Goal: Task Accomplishment & Management: Use online tool/utility

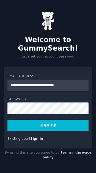
type input "**********"
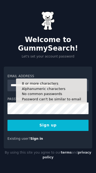
click at [34, 131] on button "Sign up" at bounding box center [47, 125] width 81 height 11
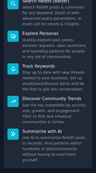
scroll to position [123, 0]
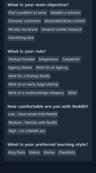
scroll to position [59, 0]
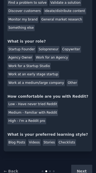
click at [16, 143] on div "Blog Posts" at bounding box center [16, 142] width 19 height 7
click at [42, 105] on div "Low - Have never tried Reddit" at bounding box center [32, 104] width 50 height 7
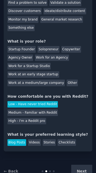
click at [16, 48] on div "Startup Founder" at bounding box center [21, 49] width 28 height 7
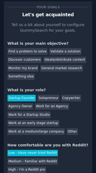
scroll to position [0, 0]
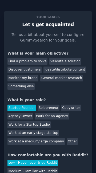
click at [63, 109] on div "Copywriter" at bounding box center [71, 108] width 20 height 7
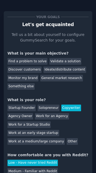
click at [15, 60] on div "Find a problem to solve" at bounding box center [27, 61] width 40 height 7
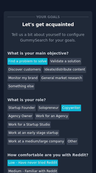
scroll to position [59, 0]
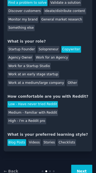
click at [81, 171] on button "Next" at bounding box center [81, 171] width 21 height 13
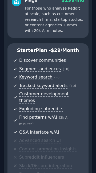
scroll to position [209, 0]
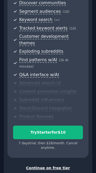
click at [54, 165] on div "Continue on free tier" at bounding box center [47, 168] width 81 height 6
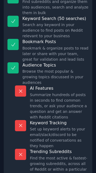
scroll to position [108, 0]
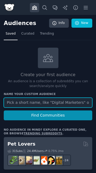
click at [16, 103] on input "text" at bounding box center [48, 103] width 88 height 10
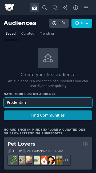
type input "Prodentim"
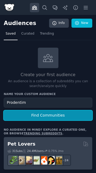
click at [40, 113] on button "Find Communities" at bounding box center [48, 115] width 88 height 10
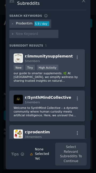
click at [27, 74] on p "our guide to smarter supplements. 🌿 At [GEOGRAPHIC_DATA], we simplify wellness …" at bounding box center [47, 76] width 67 height 11
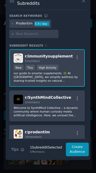
scroll to position [8, 0]
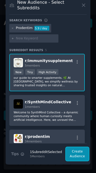
click at [75, 156] on button "Create Audience" at bounding box center [77, 154] width 23 height 14
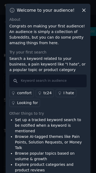
click at [82, 10] on icon at bounding box center [83, 10] width 3 height 3
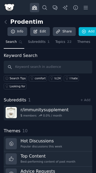
click at [60, 41] on span "Topics" at bounding box center [60, 42] width 10 height 5
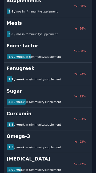
scroll to position [399, 0]
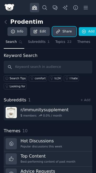
click at [63, 33] on link "Share" at bounding box center [64, 31] width 23 height 9
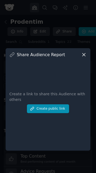
click at [82, 57] on icon at bounding box center [84, 55] width 6 height 6
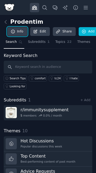
click at [18, 31] on link "Info" at bounding box center [17, 31] width 20 height 9
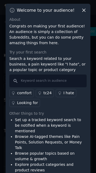
click at [83, 13] on icon at bounding box center [84, 10] width 6 height 6
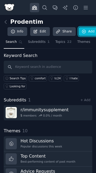
click at [87, 32] on link "Add" at bounding box center [88, 31] width 20 height 9
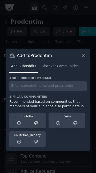
click at [83, 58] on icon at bounding box center [84, 56] width 6 height 6
